Goal: Task Accomplishment & Management: Use online tool/utility

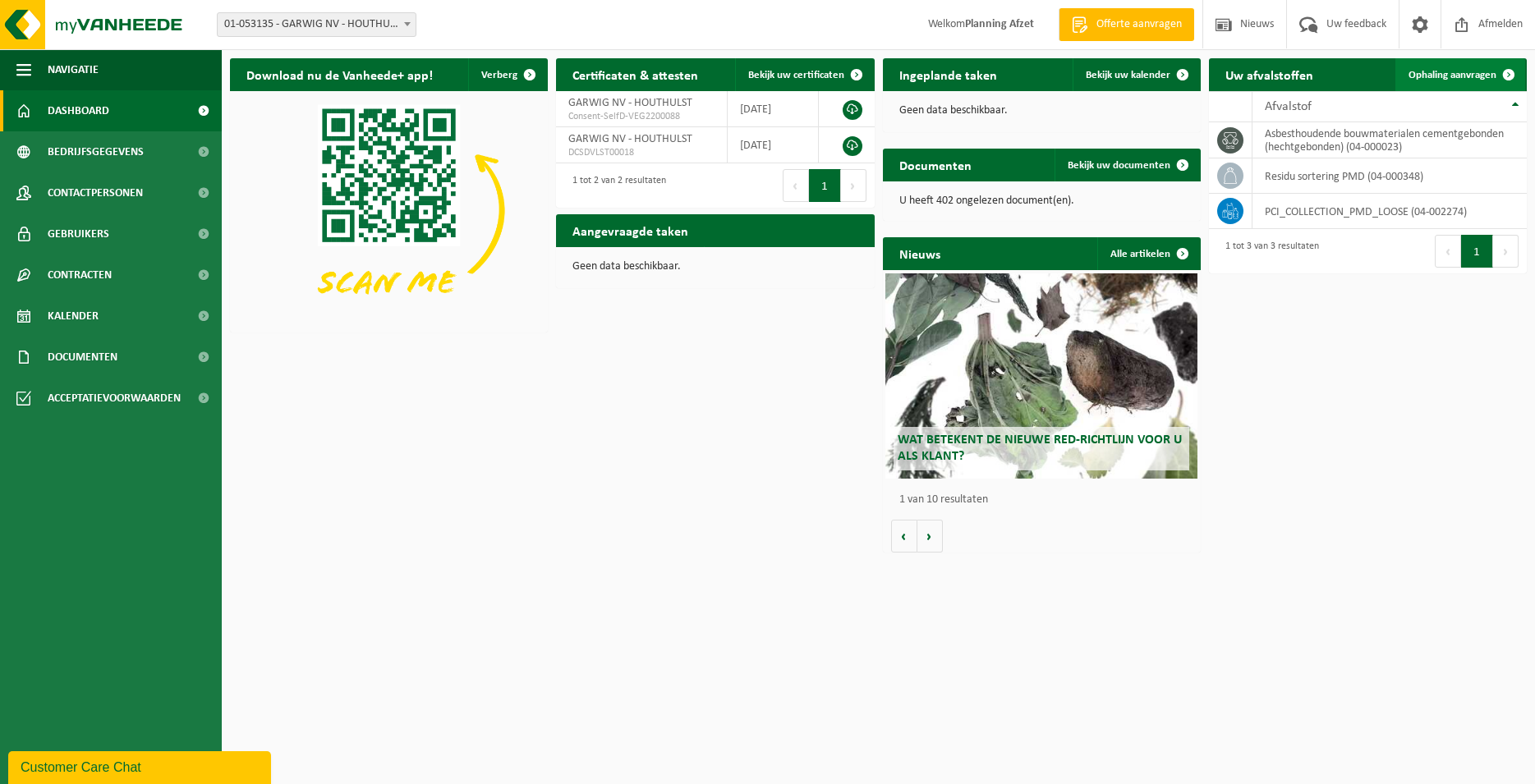
click at [1460, 67] on link "Ophaling aanvragen" at bounding box center [1460, 75] width 130 height 33
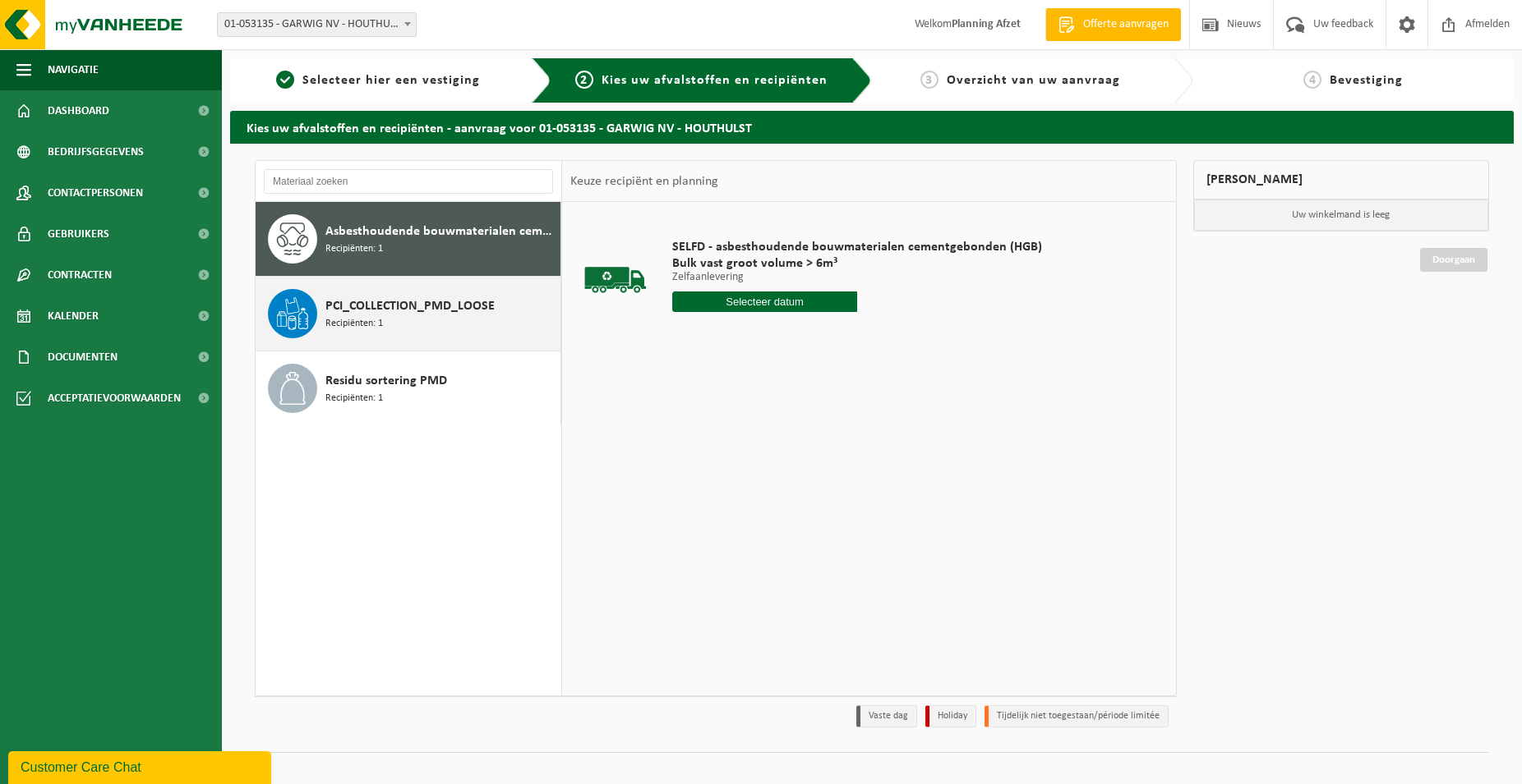
click at [420, 300] on span "PCI_COLLECTION_PMD_LOOSE" at bounding box center [410, 306] width 170 height 19
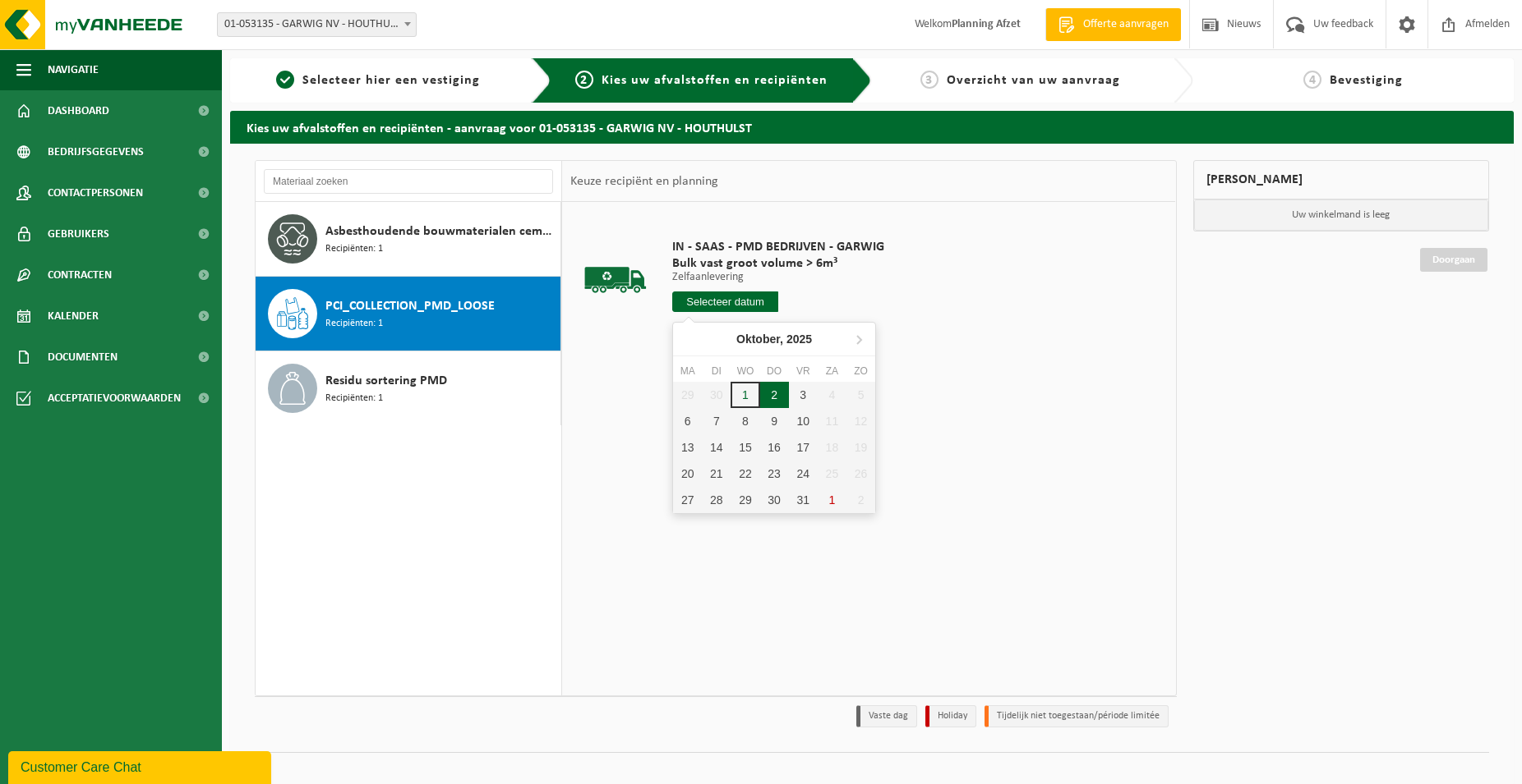
click at [775, 393] on div "2" at bounding box center [775, 394] width 29 height 26
type input "Van 2025-10-02"
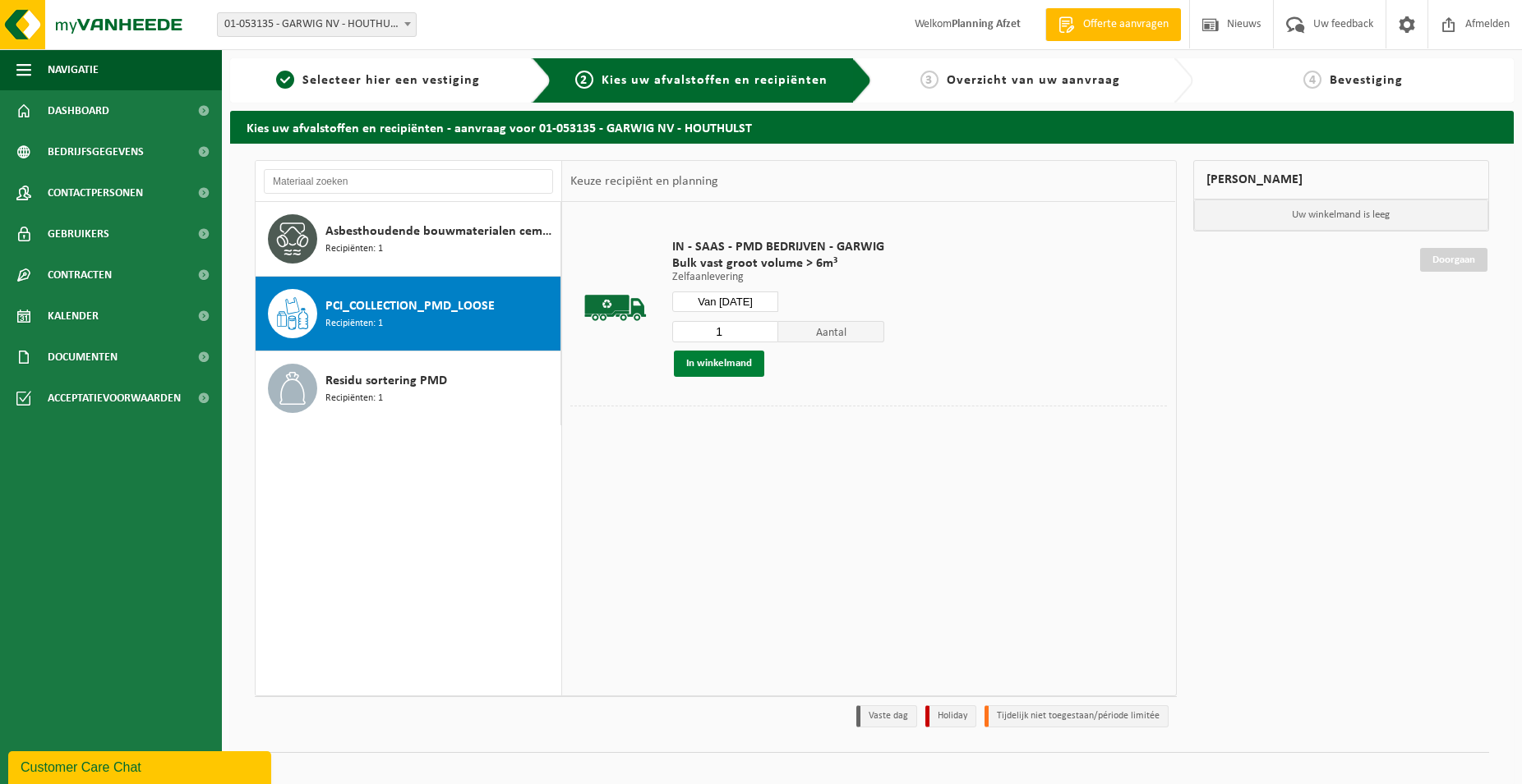
click at [683, 357] on button "In winkelmand" at bounding box center [719, 363] width 91 height 26
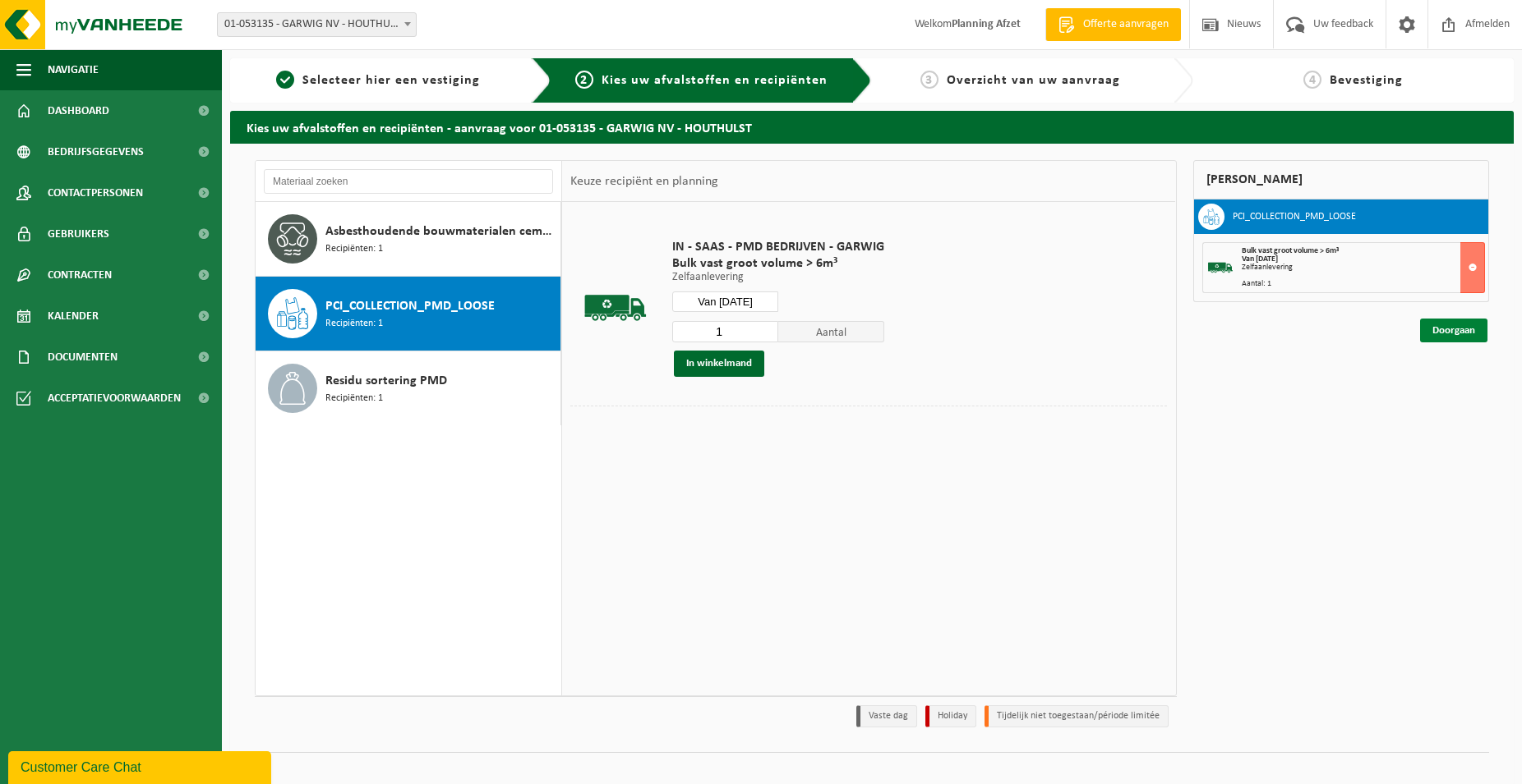
click at [1443, 331] on link "Doorgaan" at bounding box center [1453, 330] width 67 height 23
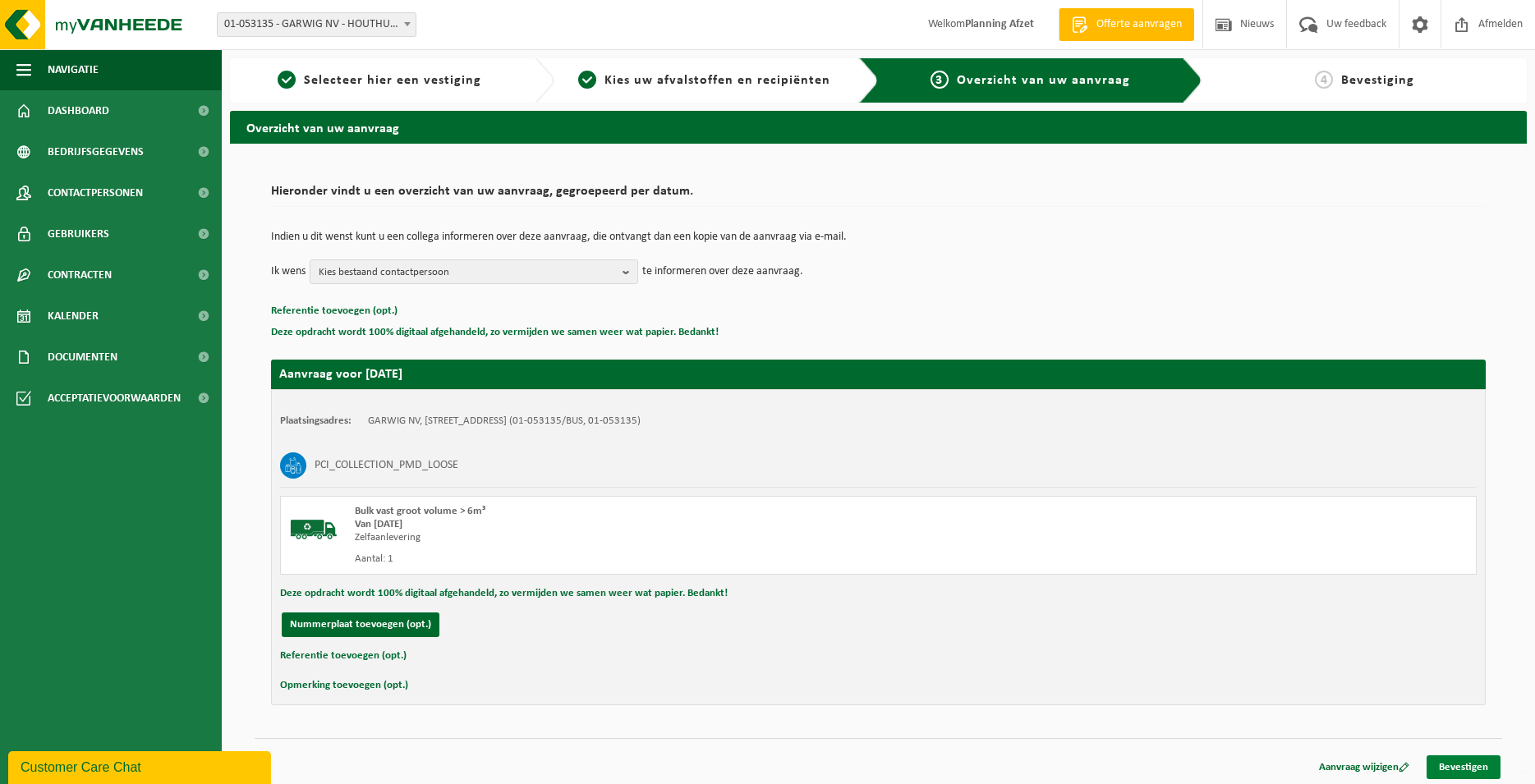
click at [1461, 765] on link "Bevestigen" at bounding box center [1464, 767] width 74 height 23
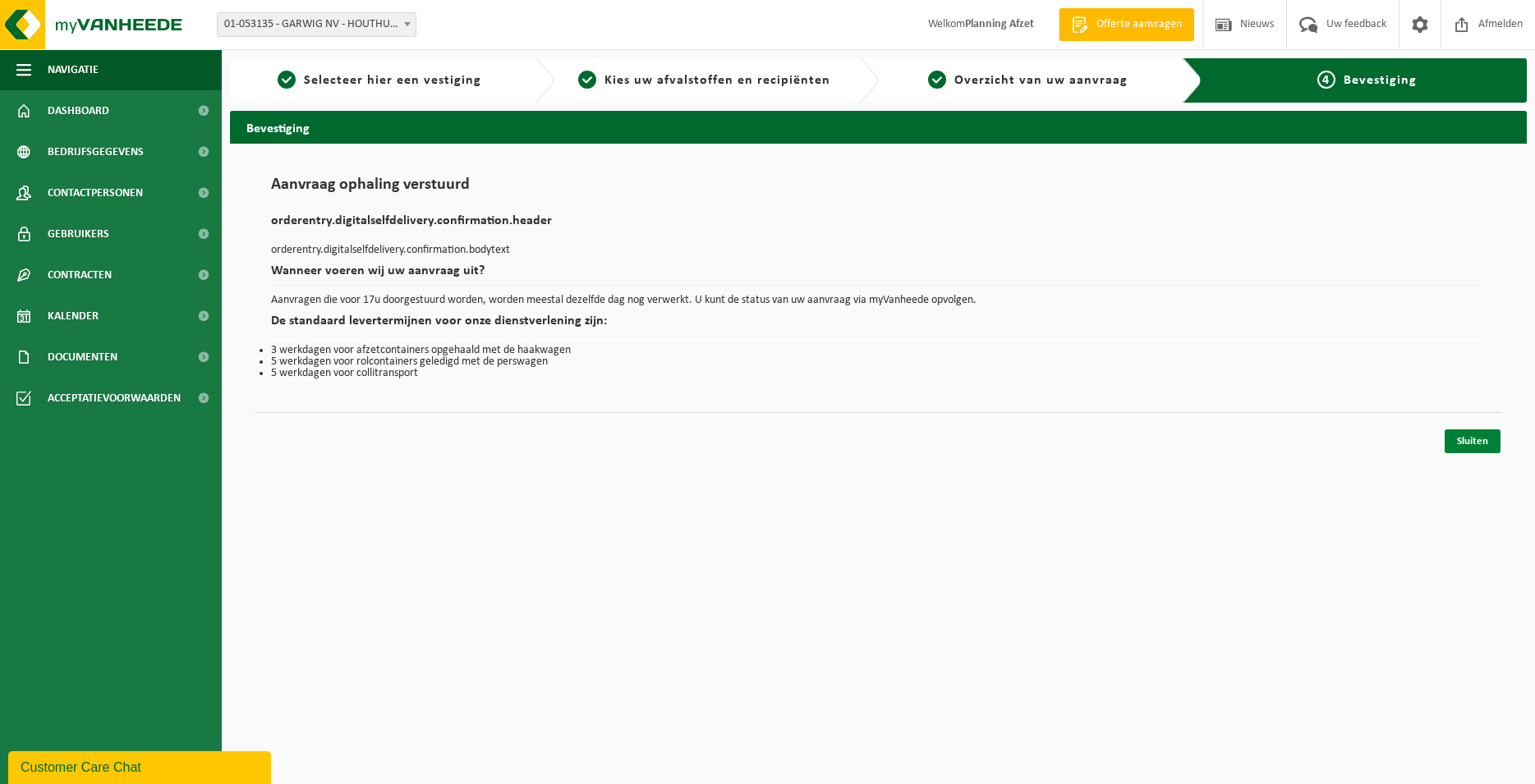
click at [1468, 442] on link "Sluiten" at bounding box center [1473, 441] width 56 height 23
